Goal: Transaction & Acquisition: Purchase product/service

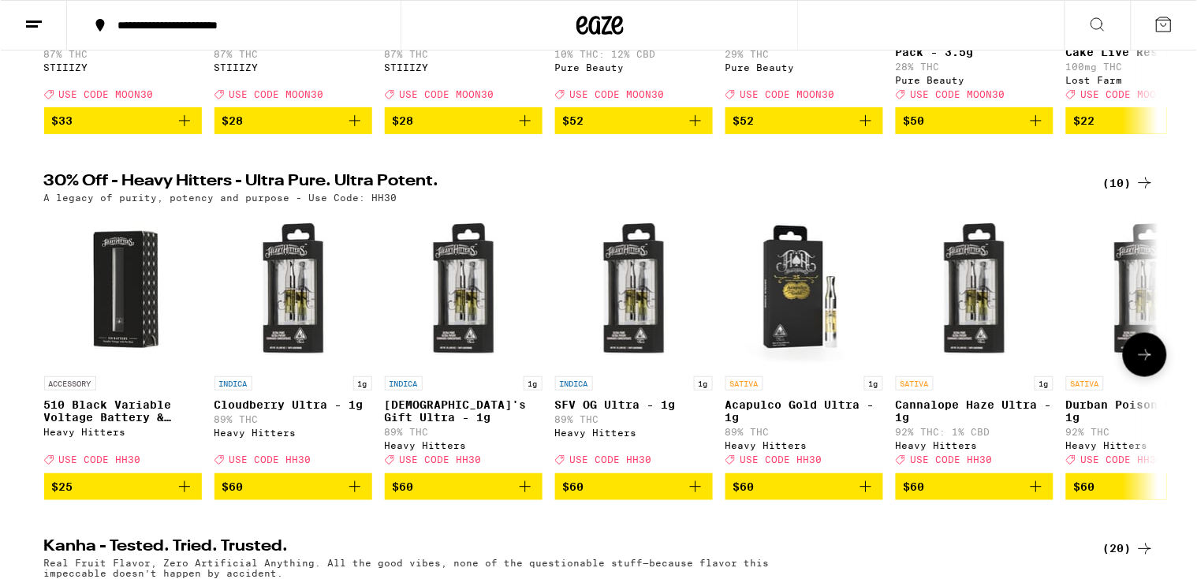
scroll to position [421, 0]
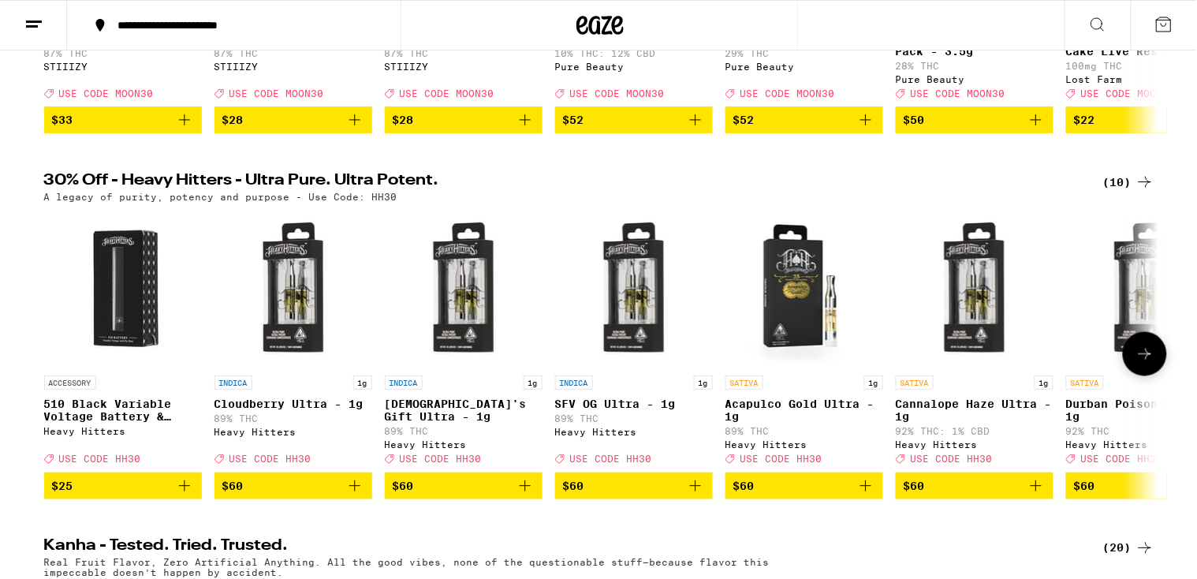
click at [83, 423] on p "510 Black Variable Voltage Battery & Charger" at bounding box center [122, 409] width 158 height 25
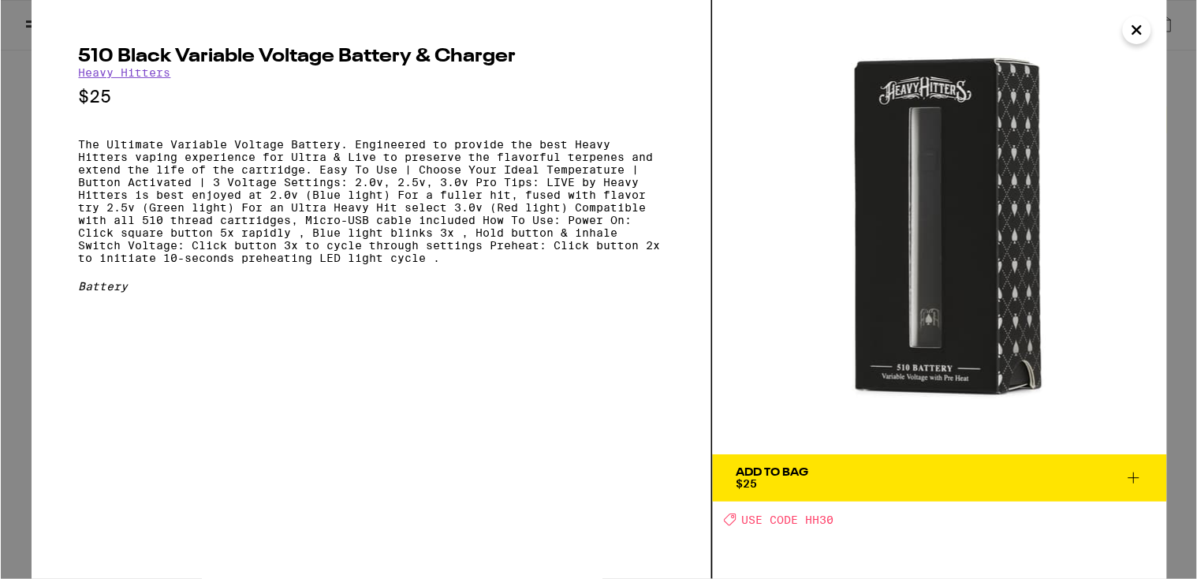
click at [1130, 21] on icon "Close" at bounding box center [1136, 30] width 19 height 24
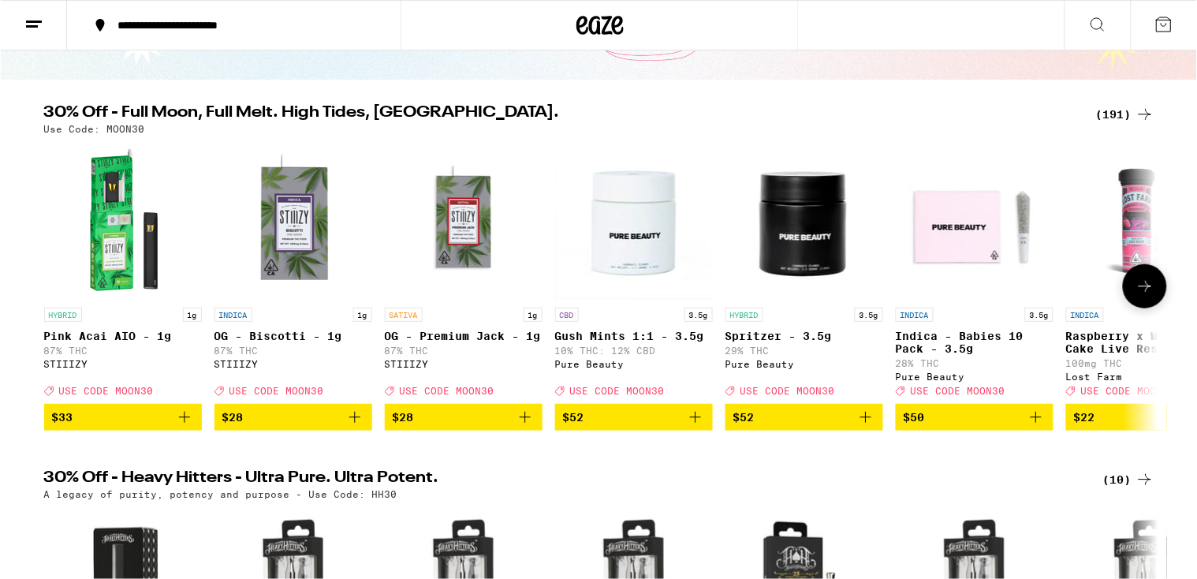
scroll to position [123, 0]
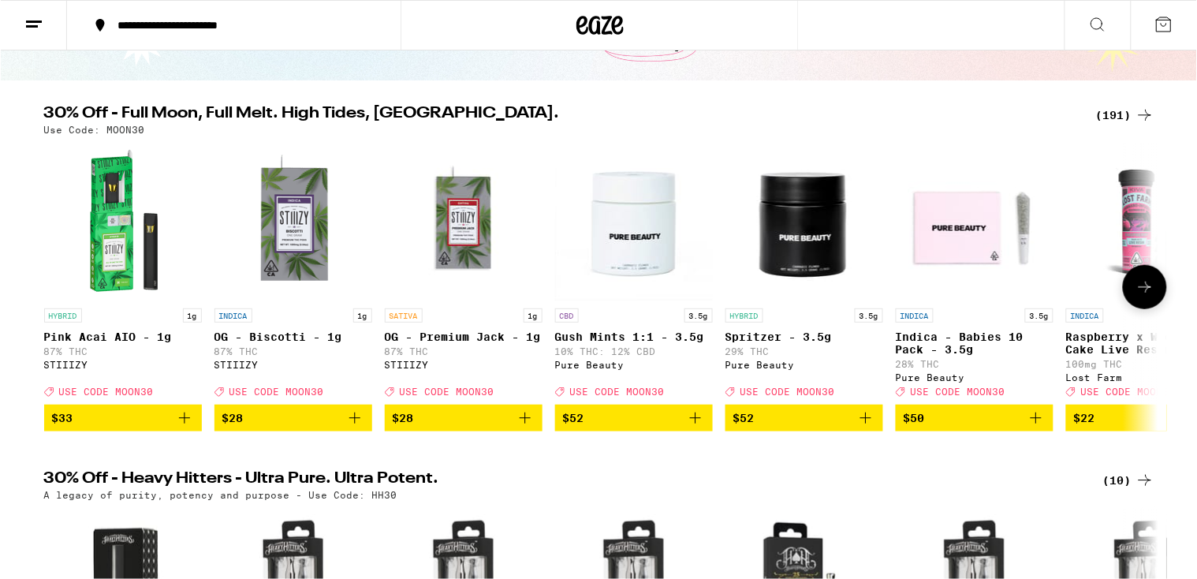
click at [1137, 274] on button at bounding box center [1144, 287] width 44 height 44
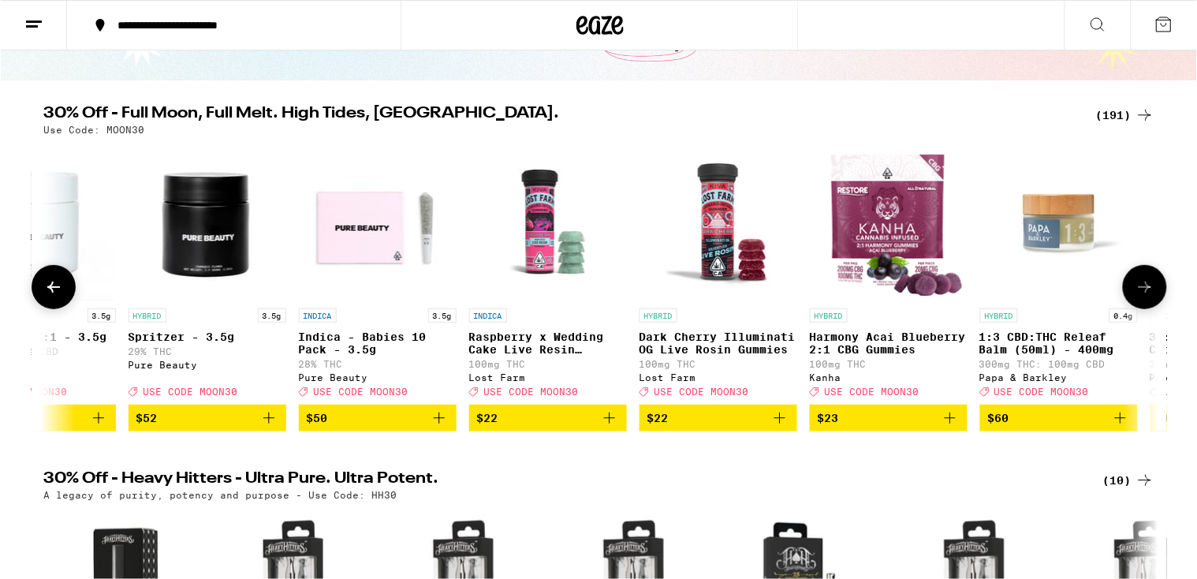
scroll to position [0, 938]
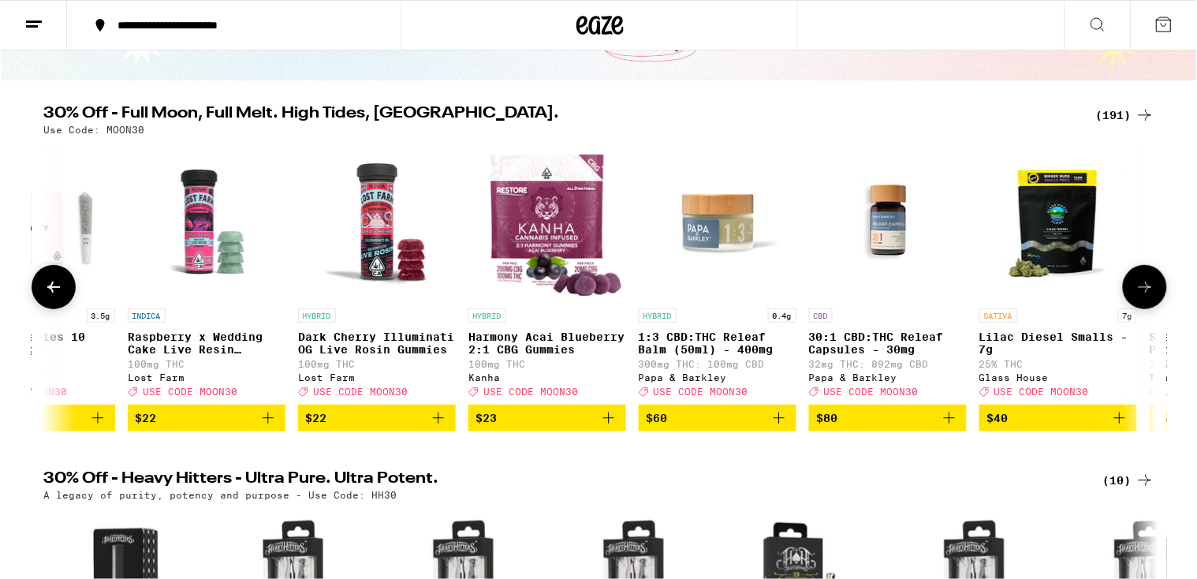
click at [59, 290] on icon at bounding box center [52, 287] width 19 height 19
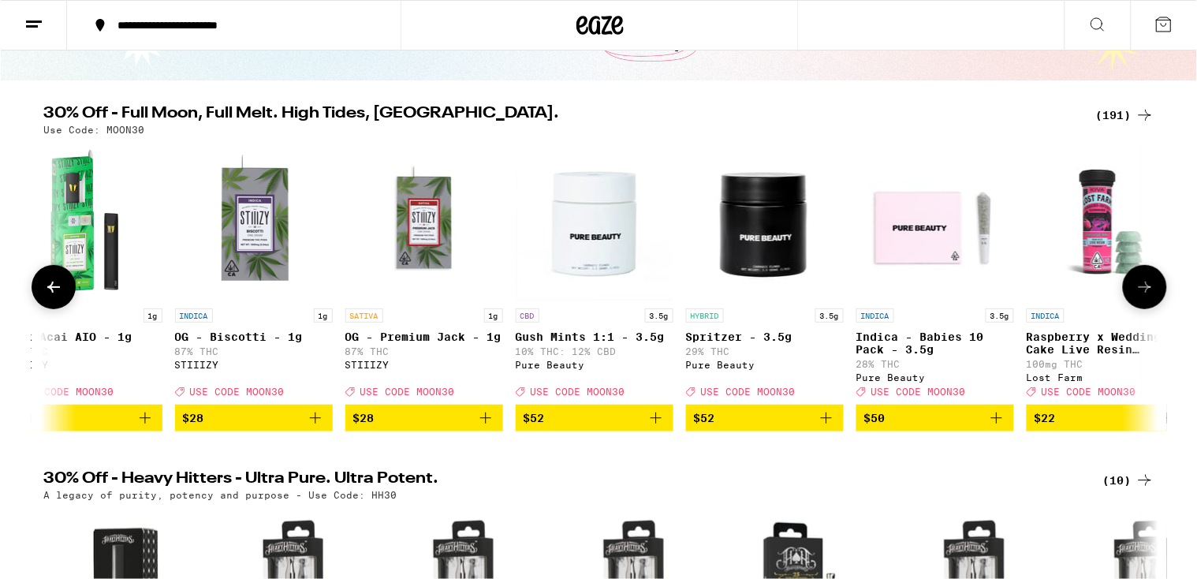
scroll to position [0, 0]
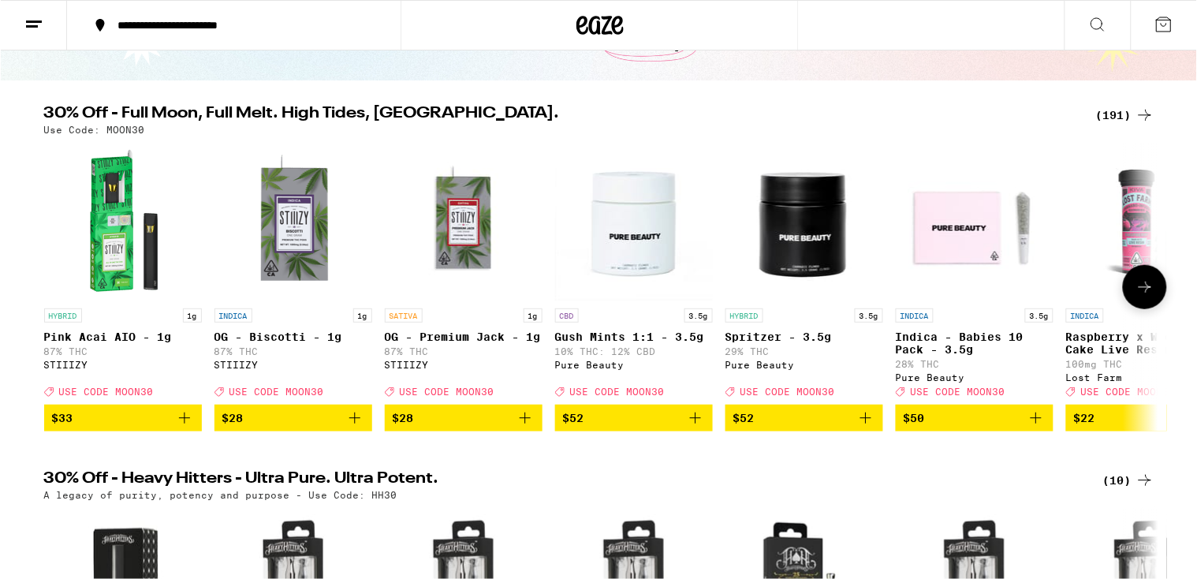
click at [59, 291] on div at bounding box center [53, 287] width 44 height 44
click at [116, 281] on img "Open page for Pink Acai AIO - 1g from STIIIZY" at bounding box center [122, 222] width 158 height 158
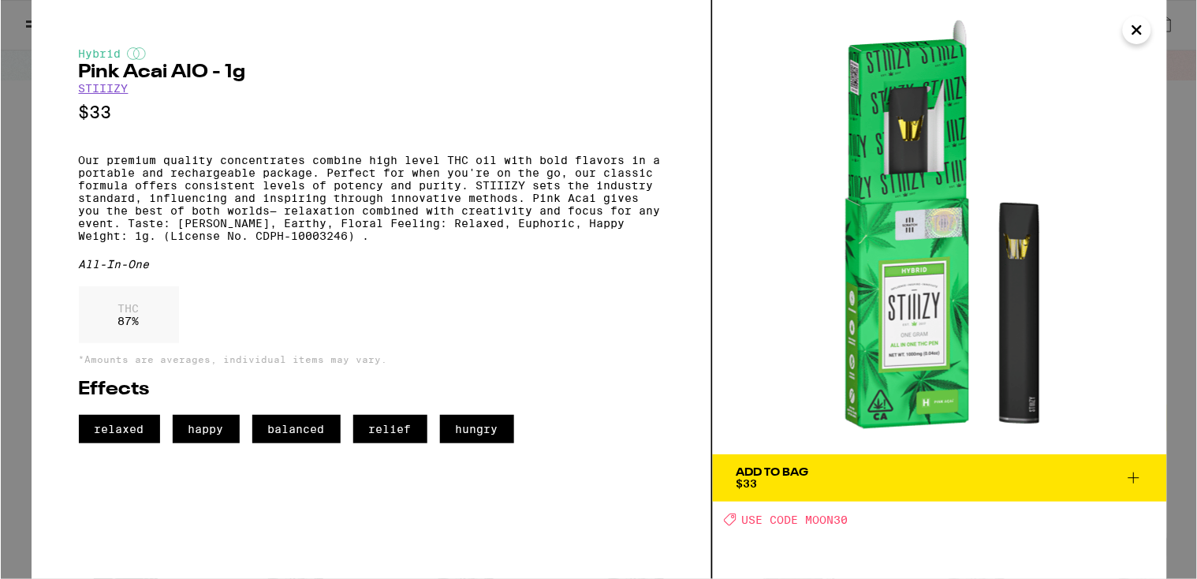
click at [748, 474] on div "Add To Bag" at bounding box center [772, 472] width 73 height 11
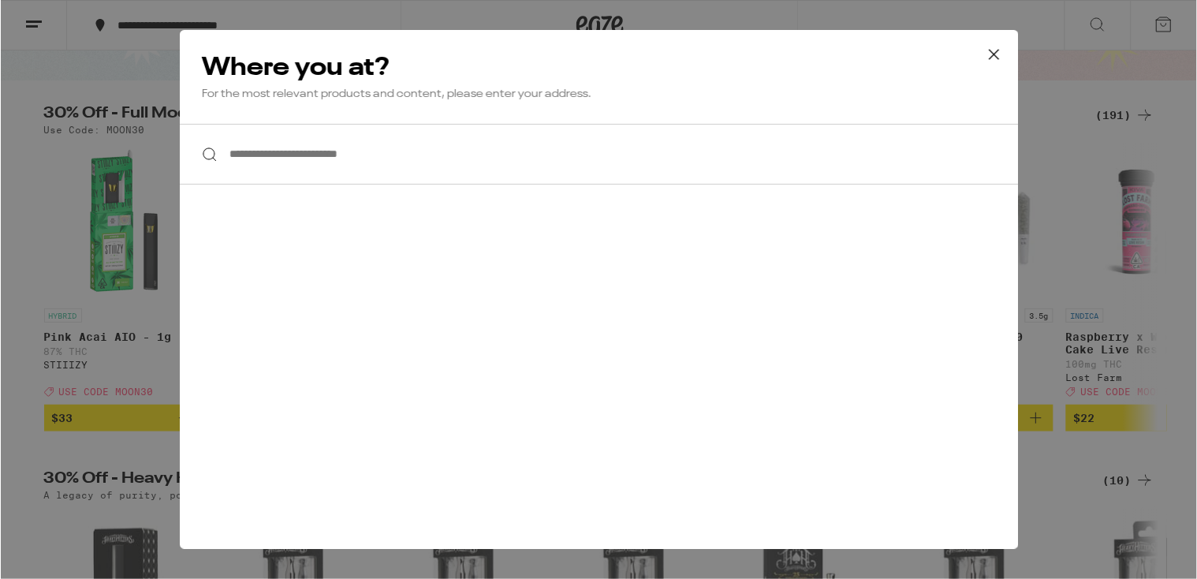
click at [289, 177] on input "**********" at bounding box center [598, 154] width 839 height 61
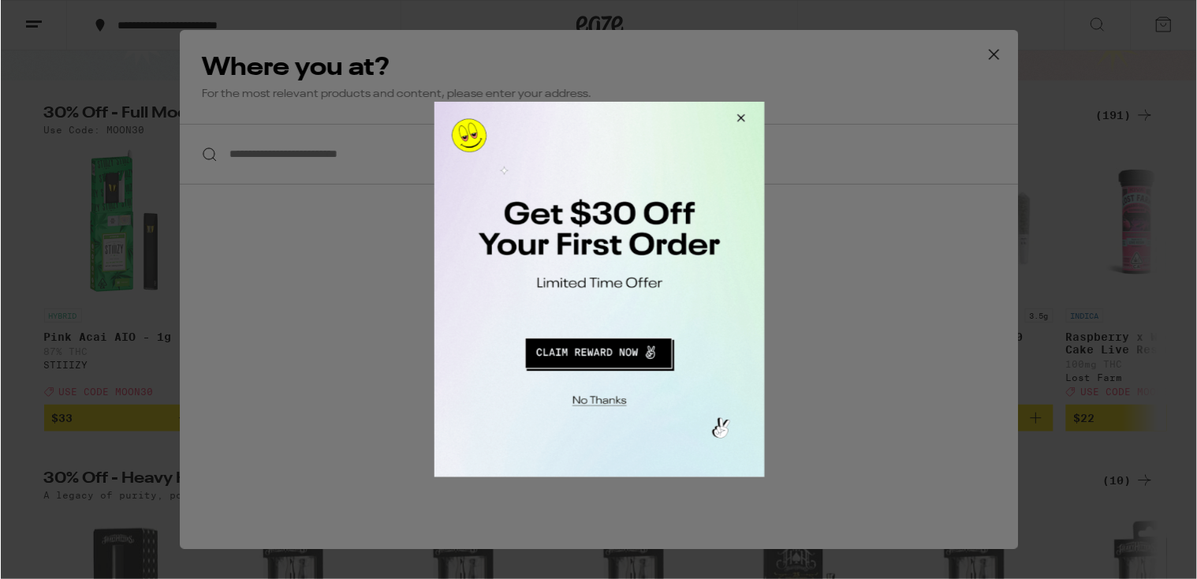
click at [613, 348] on button "Redirect to URL" at bounding box center [597, 350] width 274 height 38
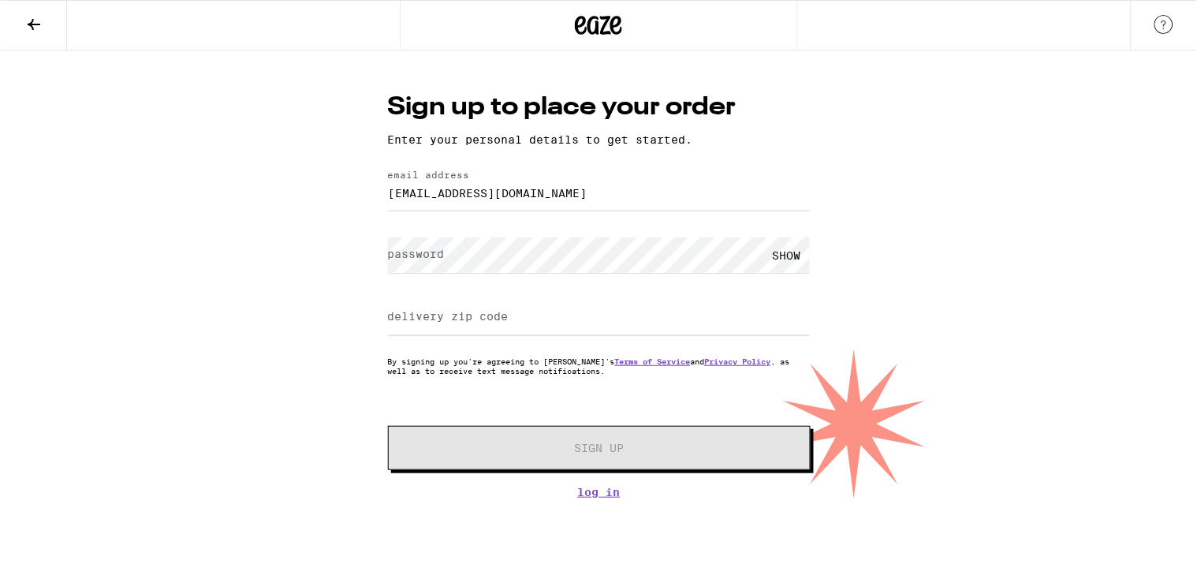
type input "[EMAIL_ADDRESS][DOMAIN_NAME]"
click at [416, 306] on input "delivery zip code" at bounding box center [598, 317] width 423 height 35
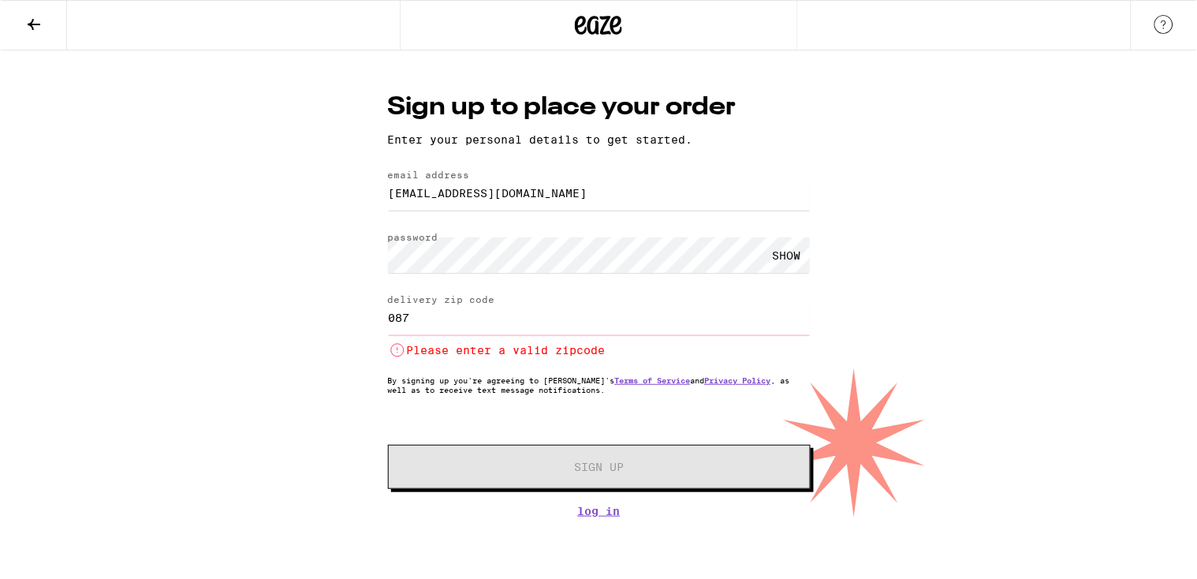
type input "087"
